Goal: Obtain resource: Obtain resource

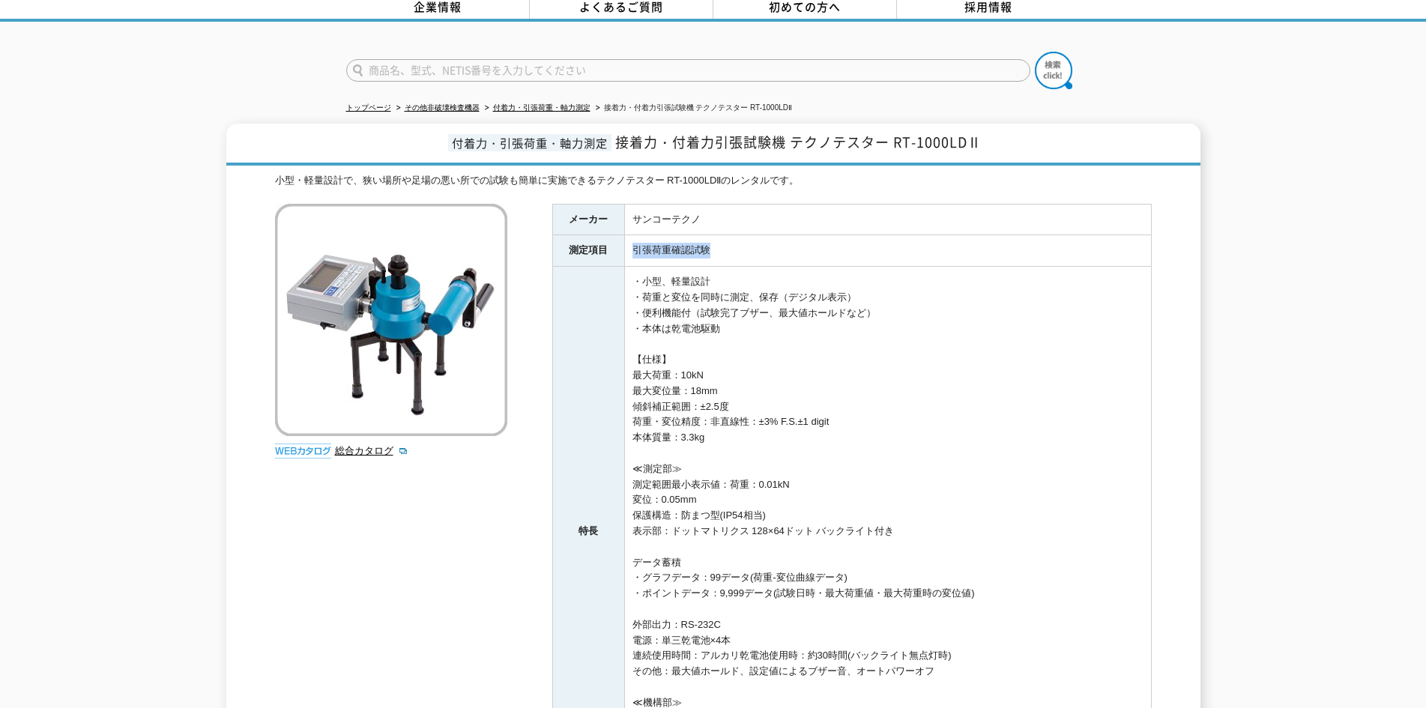
drag, startPoint x: 728, startPoint y: 243, endPoint x: 632, endPoint y: 249, distance: 96.8
click at [632, 249] on td "引張荷重確認試験" at bounding box center [887, 250] width 527 height 31
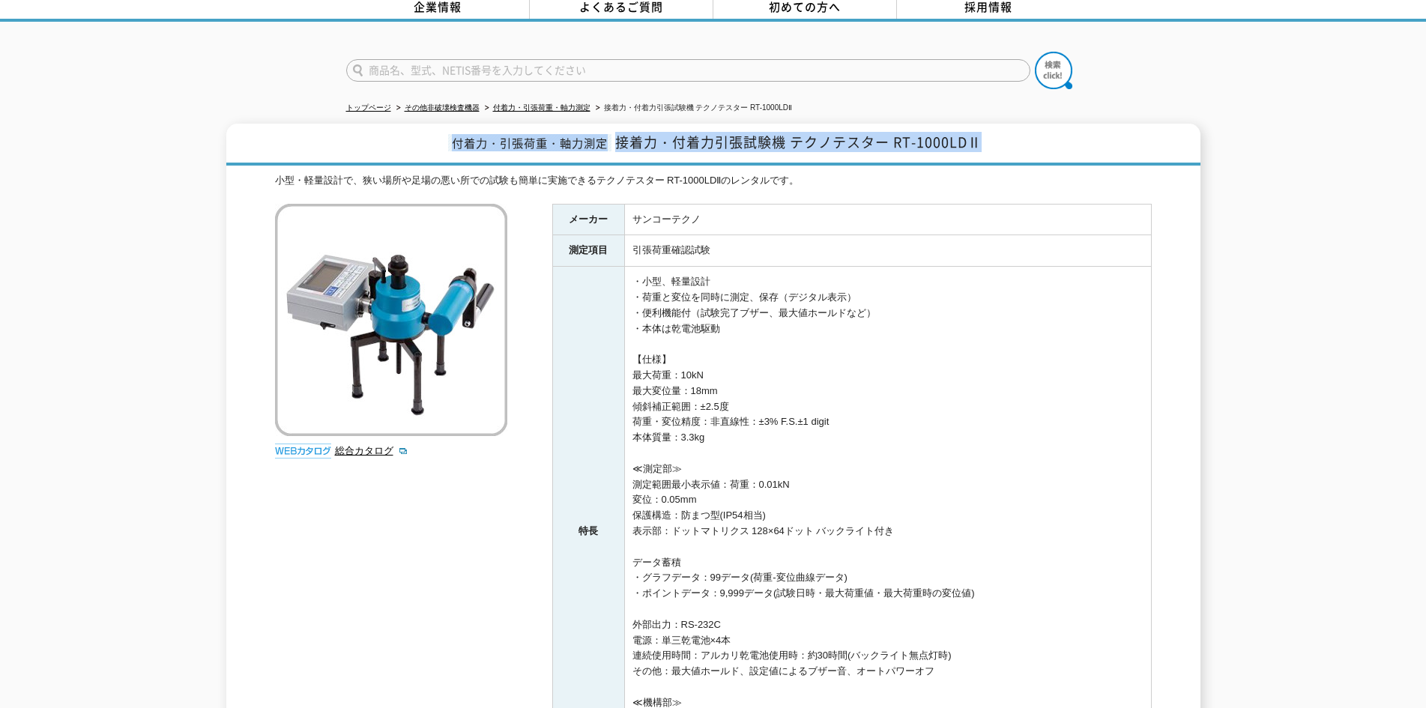
drag, startPoint x: 1002, startPoint y: 138, endPoint x: 431, endPoint y: 135, distance: 570.8
click at [431, 135] on h1 "付着力・引張荷重・軸力測定 接着力・付着力引張試験機 テクノテスター RT-1000LDⅡ" at bounding box center [713, 145] width 974 height 42
copy h1 "付着力・引張荷重・軸力測定 接着力・付着力引張試験機 テクノテスター RT-1000LDⅡ"
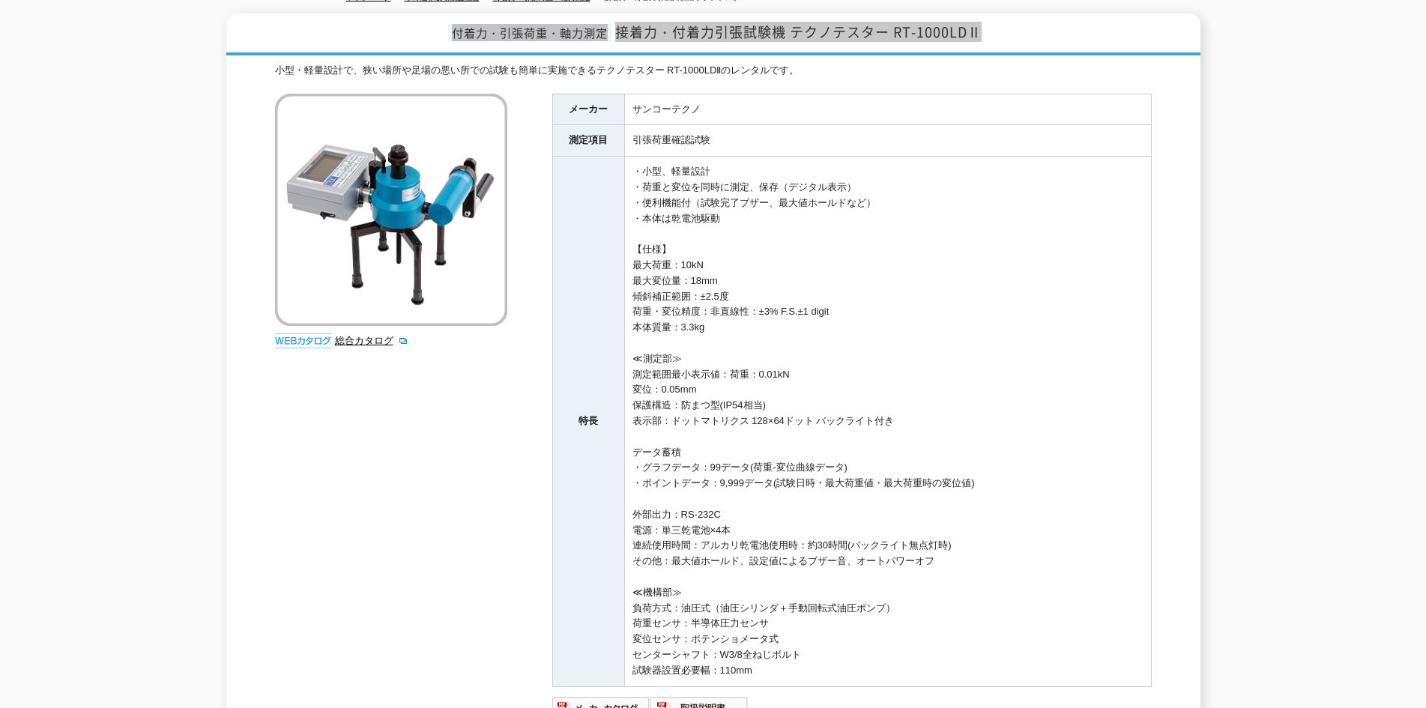
scroll to position [29, 0]
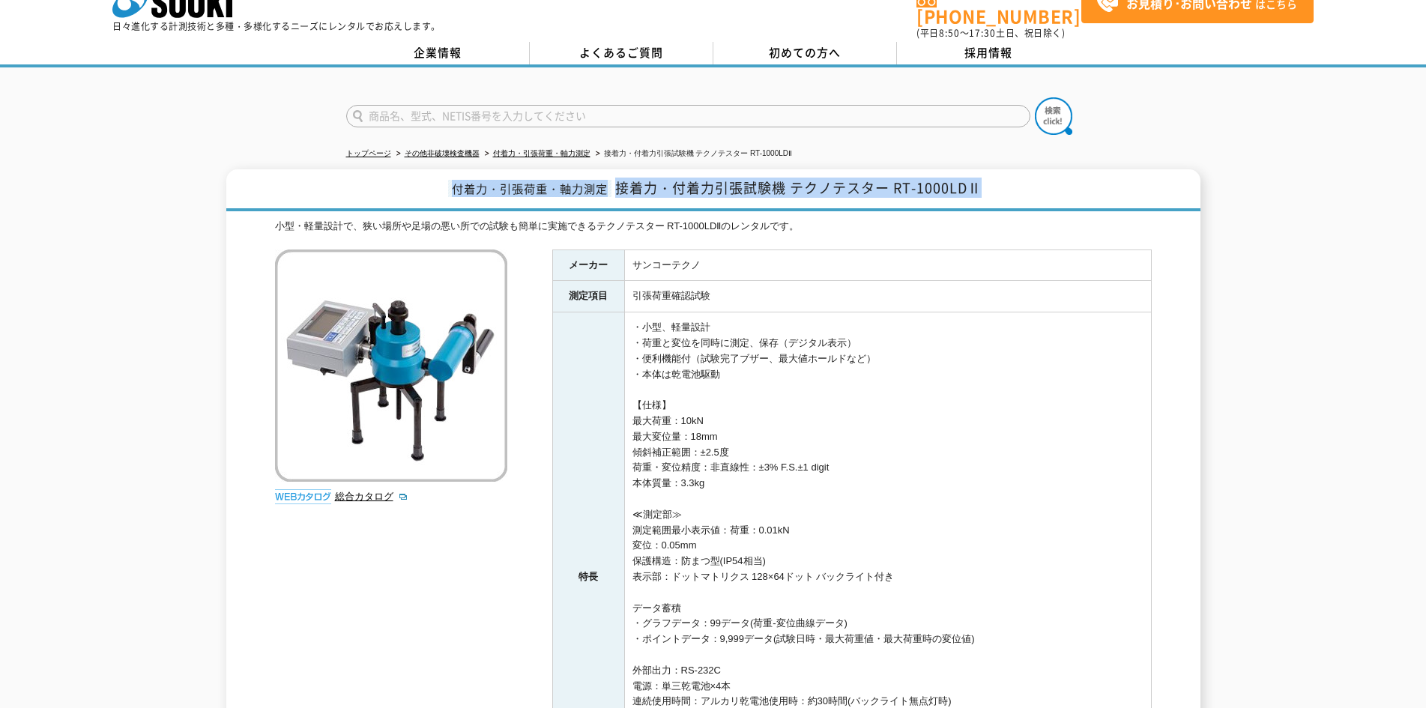
click at [320, 489] on img at bounding box center [303, 496] width 56 height 15
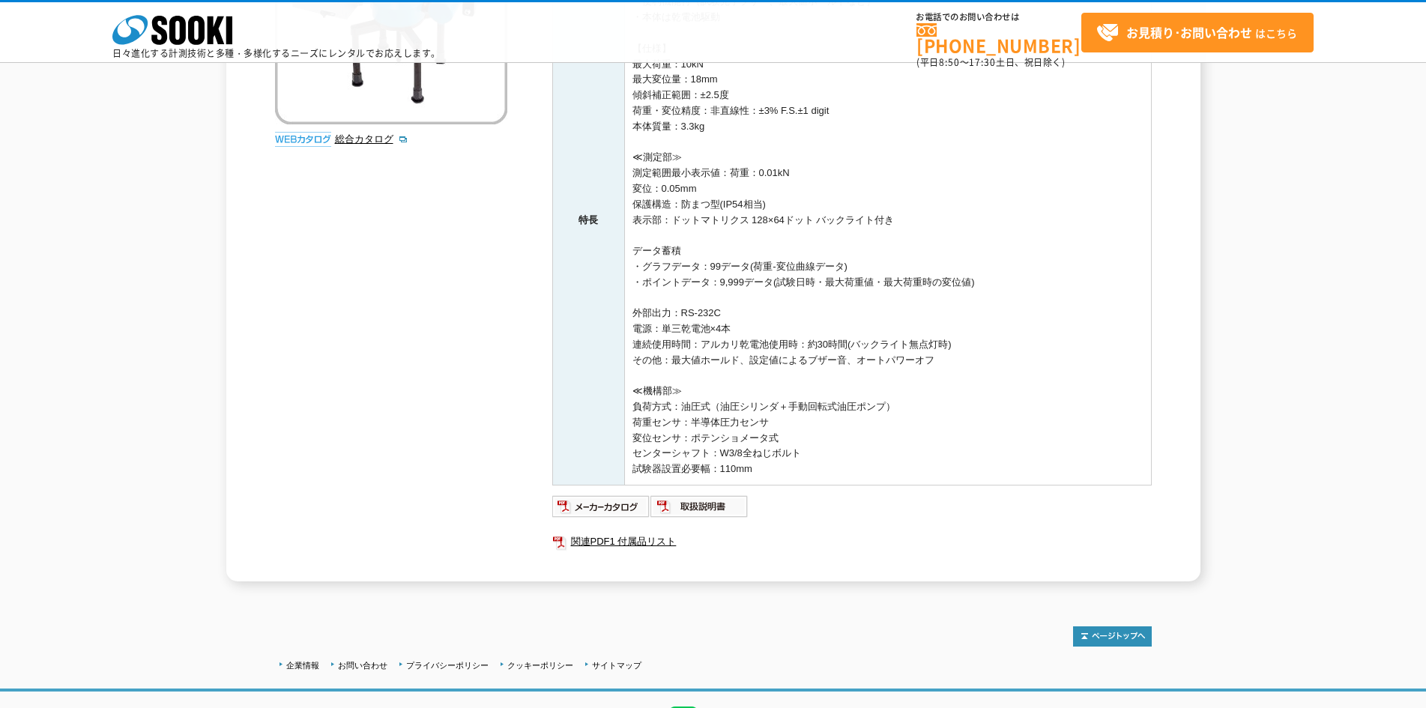
scroll to position [404, 0]
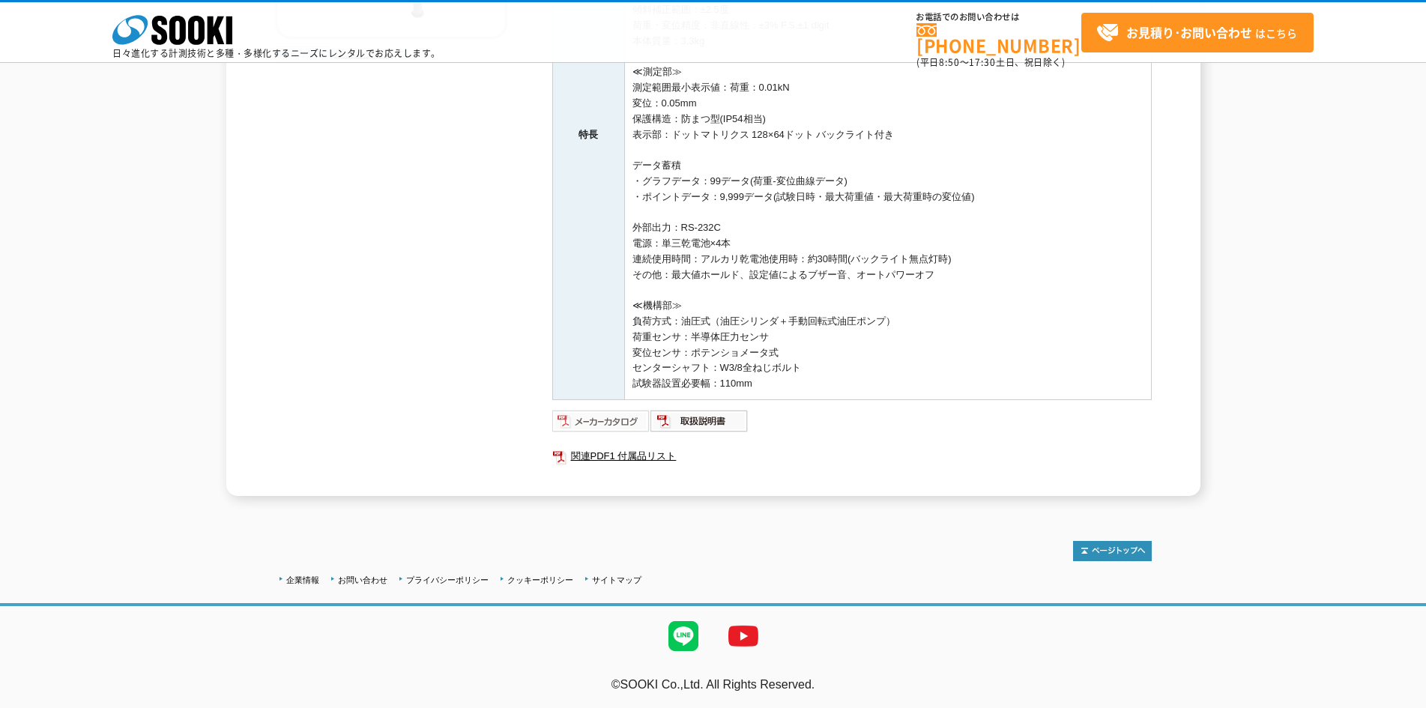
click at [617, 420] on img at bounding box center [601, 421] width 98 height 24
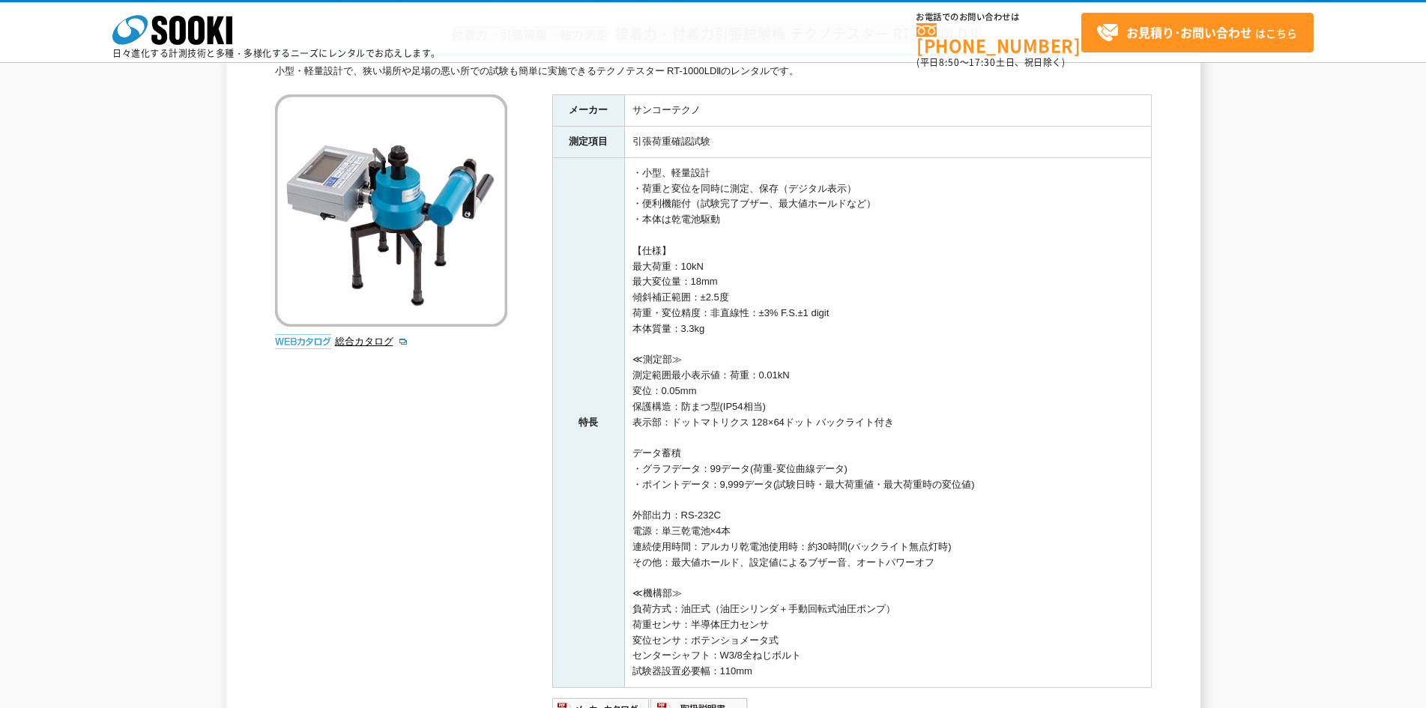
scroll to position [29, 0]
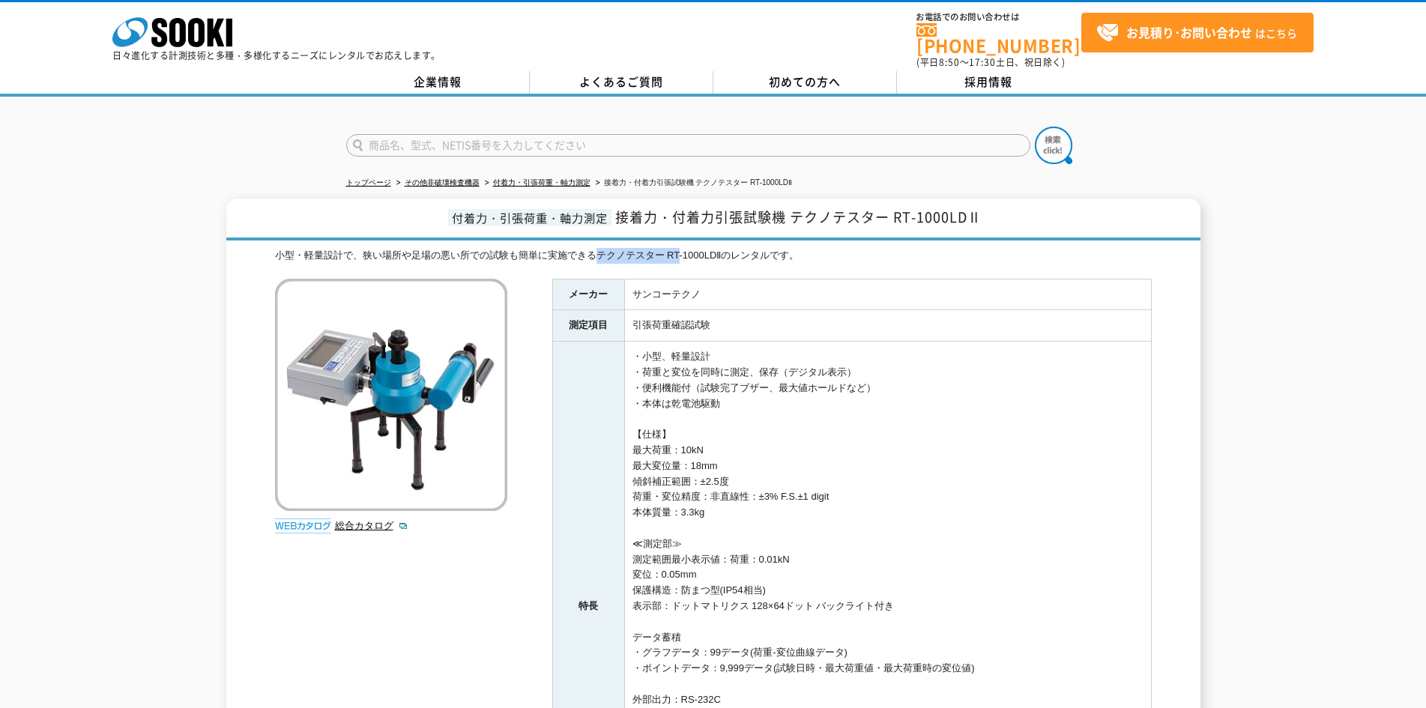
drag, startPoint x: 677, startPoint y: 244, endPoint x: 597, endPoint y: 249, distance: 80.3
click at [597, 249] on div "小型・軽量設計で、狭い場所や足場の悪い所での試験も簡単に実施できるテクノテスター RT-1000LDⅡのレンタルです。" at bounding box center [713, 256] width 876 height 16
copy div "テクノテスター RT"
